Goal: Task Accomplishment & Management: Manage account settings

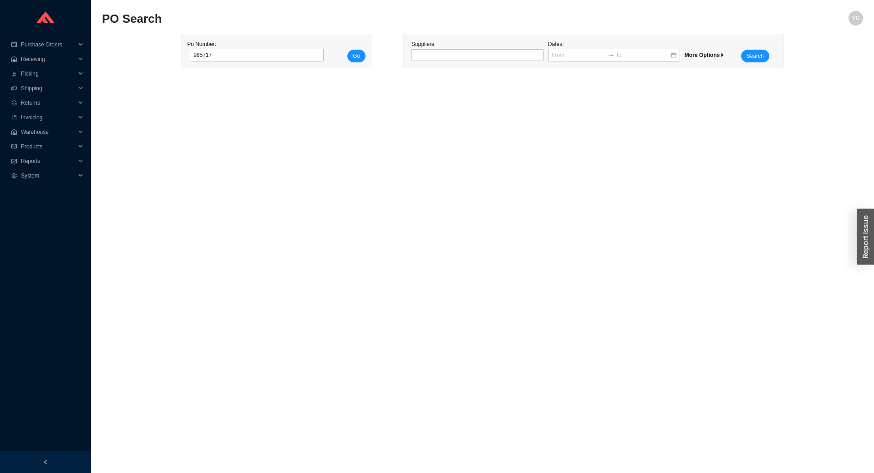
type input "985717"
click button "Go" at bounding box center [356, 56] width 18 height 13
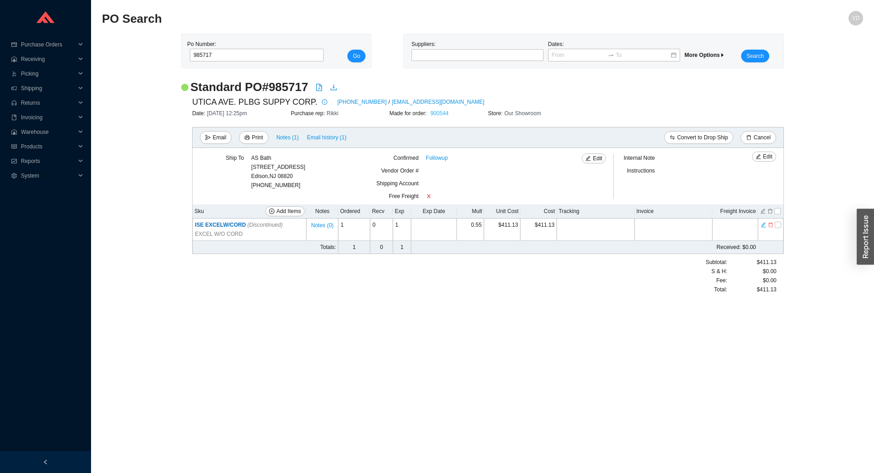
click at [447, 113] on link "900544" at bounding box center [439, 113] width 18 height 6
click at [772, 225] on icon "delete" at bounding box center [770, 225] width 5 height 5
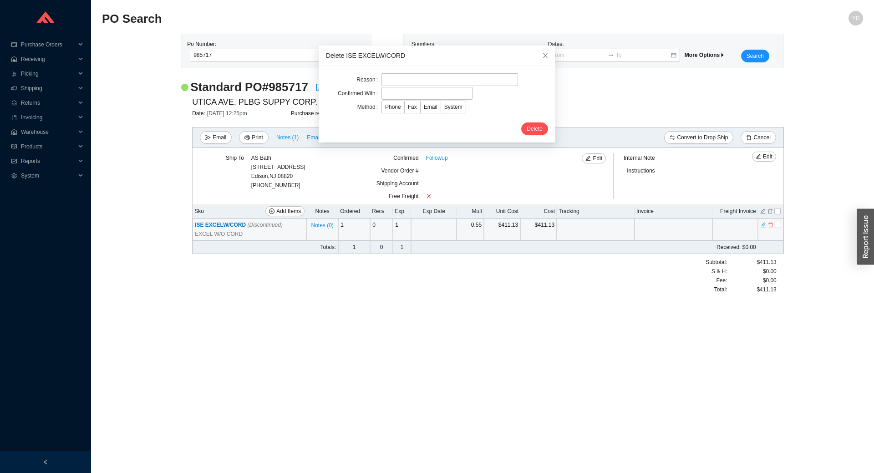
click at [445, 71] on div "Reason Confirmed With Method Phone Fax Email System Delete" at bounding box center [437, 104] width 237 height 76
click at [437, 80] on input "text" at bounding box center [449, 79] width 137 height 13
type input "wrong sku"
click at [429, 101] on label "Email" at bounding box center [430, 107] width 20 height 13
click at [420, 109] on input "Email" at bounding box center [420, 109] width 0 height 0
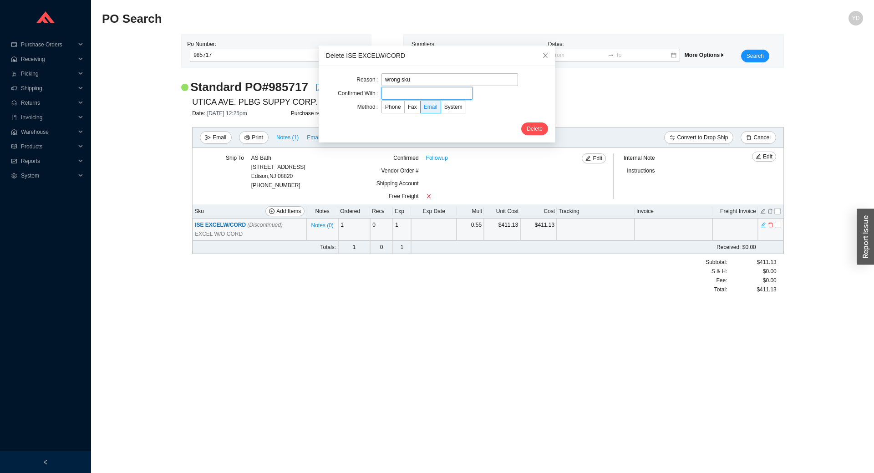
click at [431, 95] on input "text" at bounding box center [426, 93] width 91 height 13
type input "adina"
click at [532, 125] on button "Delete" at bounding box center [534, 128] width 27 height 13
